Goal: Information Seeking & Learning: Learn about a topic

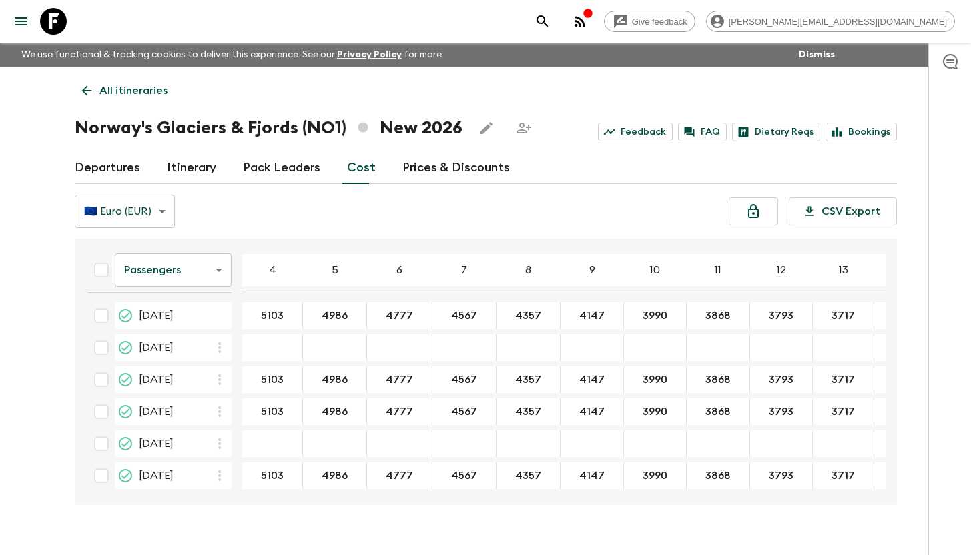
click at [61, 16] on icon at bounding box center [53, 21] width 27 height 27
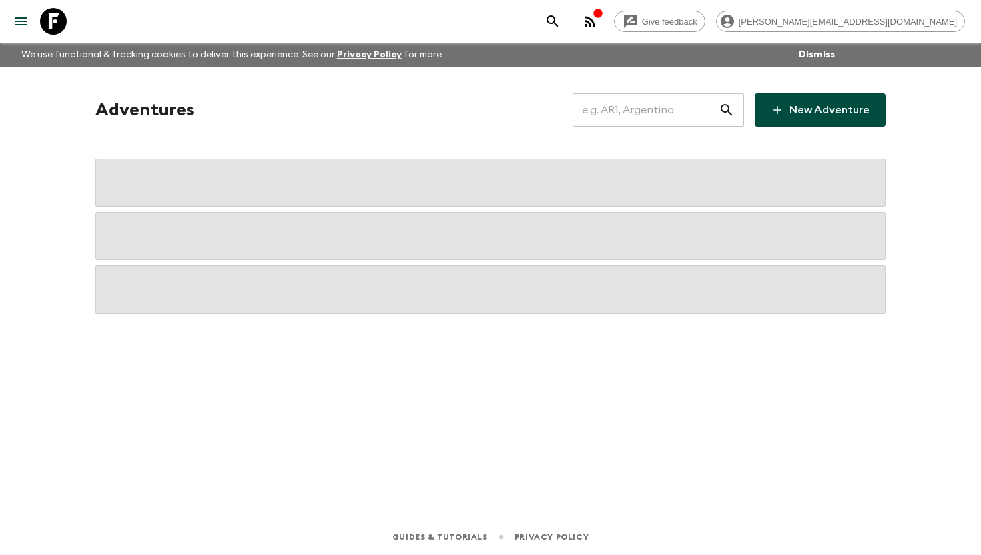
click at [675, 109] on input "text" at bounding box center [645, 109] width 146 height 37
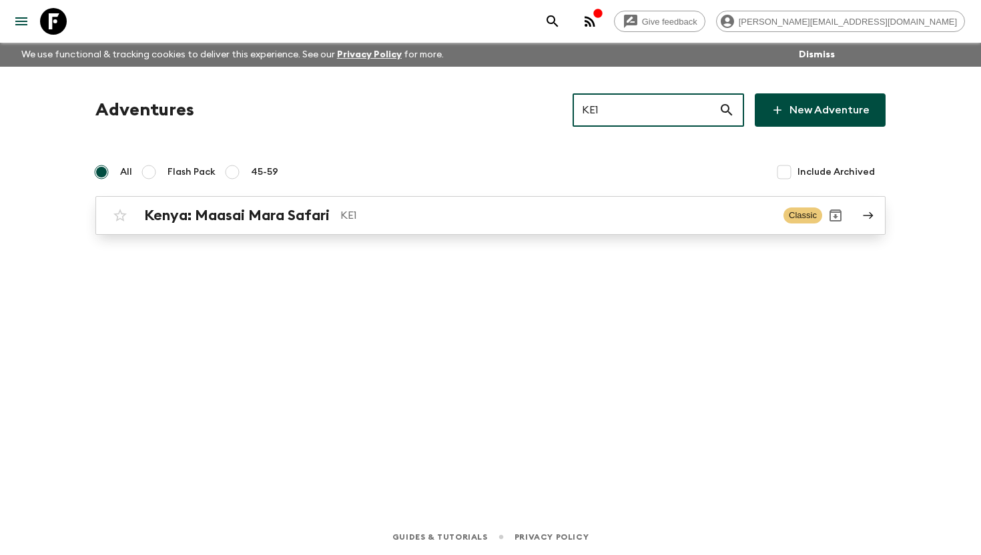
type input "KE1"
click at [467, 209] on p "KE1" at bounding box center [556, 215] width 432 height 16
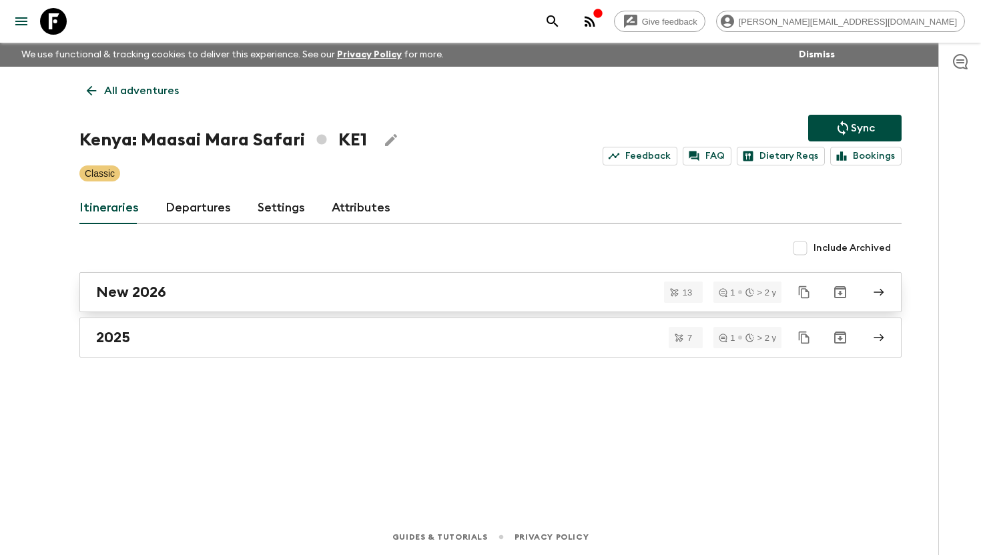
click at [201, 292] on div "New 2026" at bounding box center [477, 292] width 763 height 17
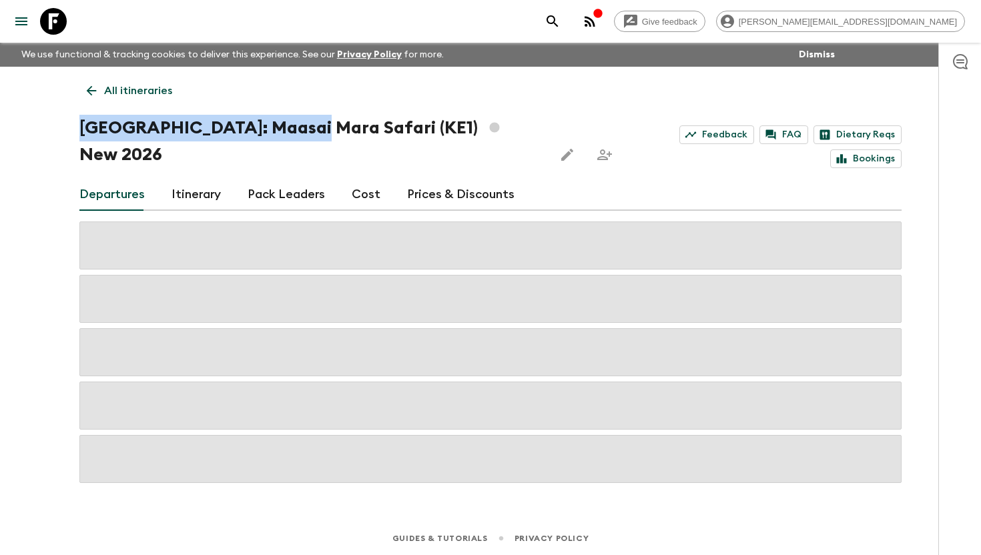
drag, startPoint x: 300, startPoint y: 125, endPoint x: 71, endPoint y: 123, distance: 228.8
click at [71, 123] on div "All itineraries [GEOGRAPHIC_DATA]: Maasai Mara Safari (KE1) New 2026 Feedback F…" at bounding box center [490, 275] width 854 height 416
copy h1 "Kenya: Maasai Mara Safari"
